Goal: Information Seeking & Learning: Learn about a topic

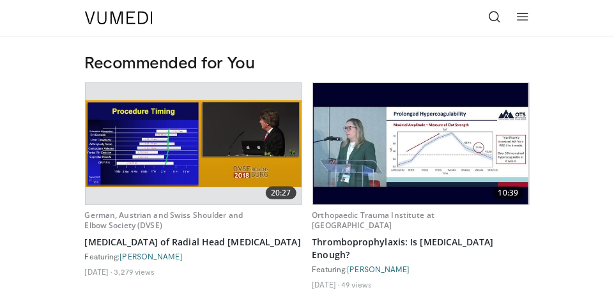
click at [519, 19] on icon at bounding box center [523, 16] width 13 height 13
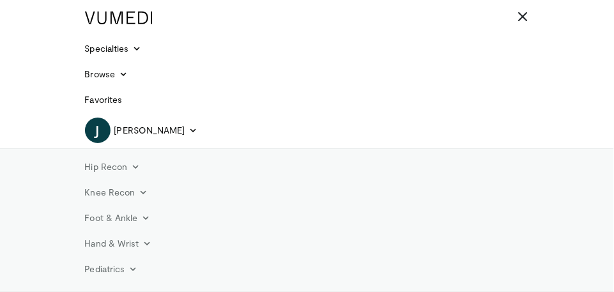
click at [133, 220] on link "Foot & Ankle" at bounding box center [117, 218] width 81 height 26
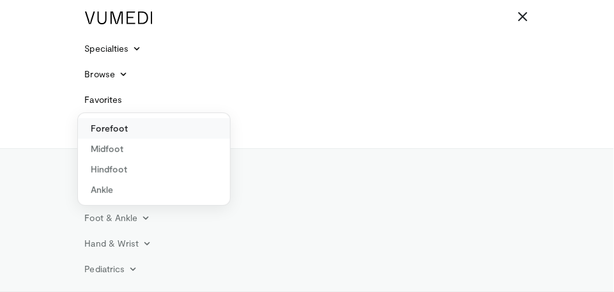
click at [118, 134] on link "Forefoot" at bounding box center [154, 128] width 152 height 20
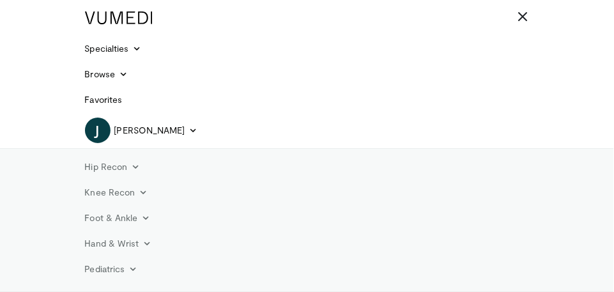
click at [135, 220] on link "Foot & Ankle" at bounding box center [117, 218] width 81 height 26
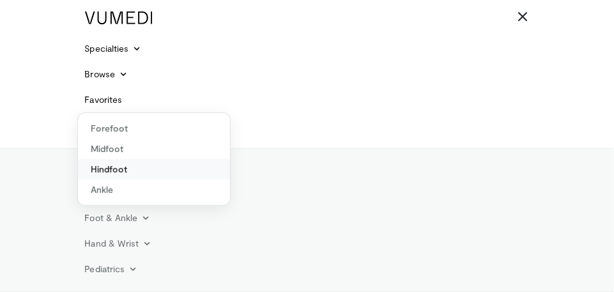
click at [122, 172] on link "Hindfoot" at bounding box center [154, 169] width 152 height 20
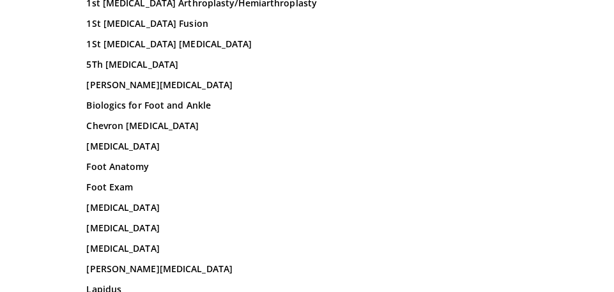
scroll to position [3420, 0]
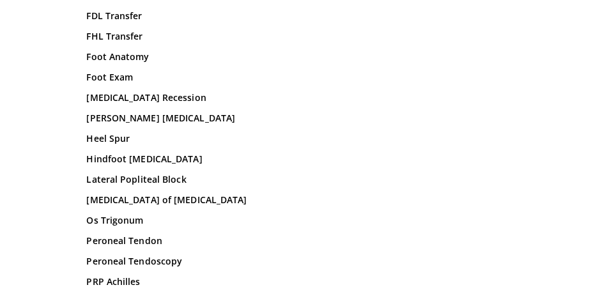
scroll to position [3619, 0]
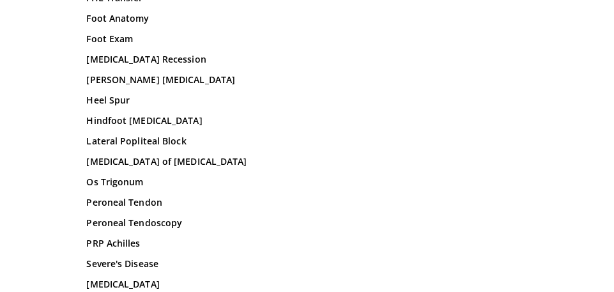
scroll to position [3680, 0]
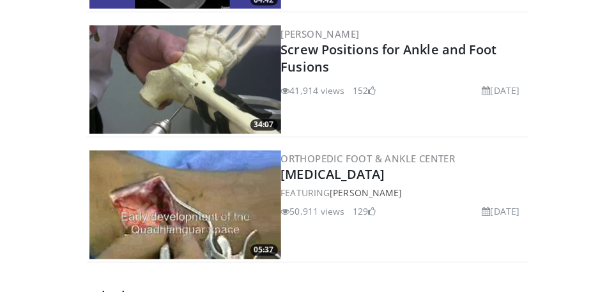
scroll to position [1774, 0]
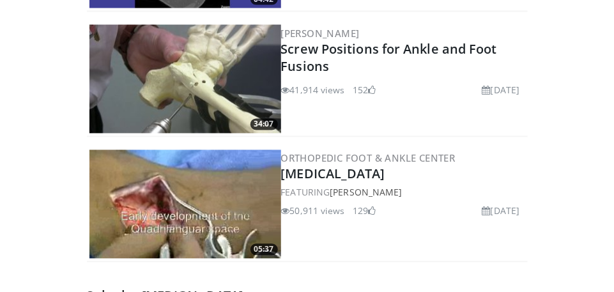
click at [235, 157] on img at bounding box center [186, 204] width 192 height 109
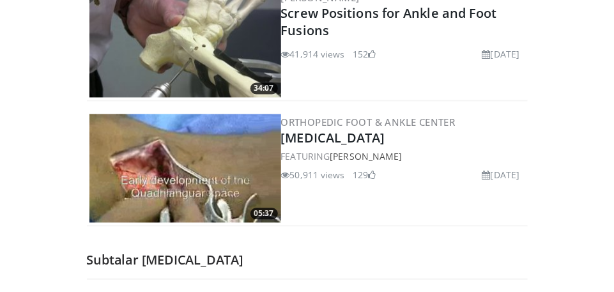
scroll to position [1836, 0]
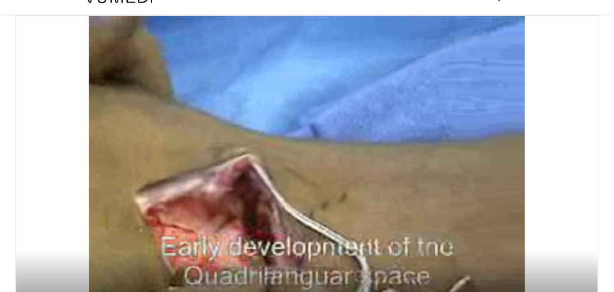
scroll to position [24, 0]
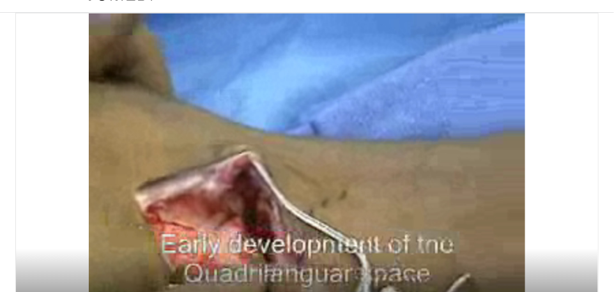
click at [326, 185] on div "Video Player" at bounding box center [307, 177] width 350 height 26
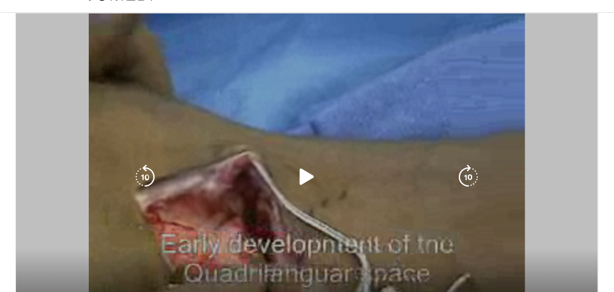
click at [308, 186] on icon "Video Player" at bounding box center [308, 177] width 26 height 26
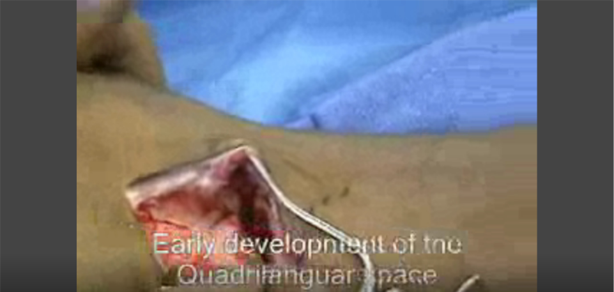
scroll to position [85, 0]
click at [398, 239] on div "10 seconds Tap to unmute" at bounding box center [307, 173] width 614 height 346
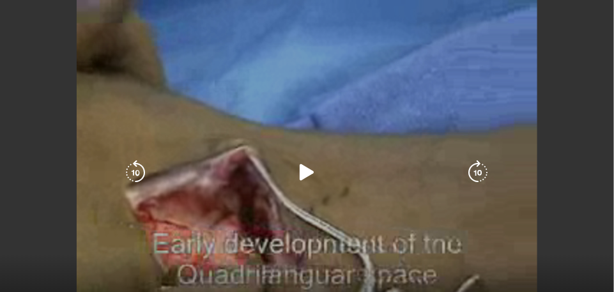
click at [313, 177] on icon "Video Player" at bounding box center [308, 173] width 26 height 26
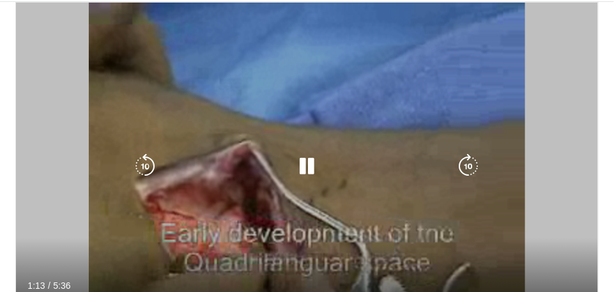
scroll to position [33, 0]
